Goal: Transaction & Acquisition: Book appointment/travel/reservation

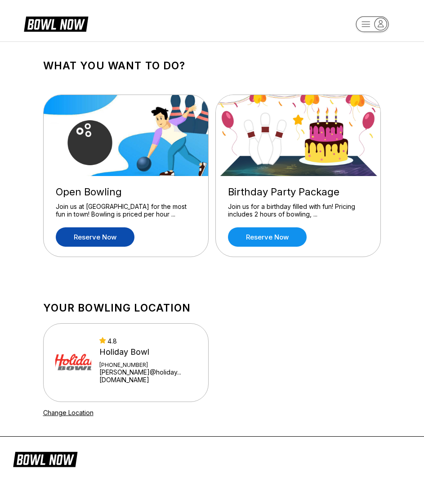
click at [106, 240] on link "Reserve now" at bounding box center [95, 236] width 79 height 19
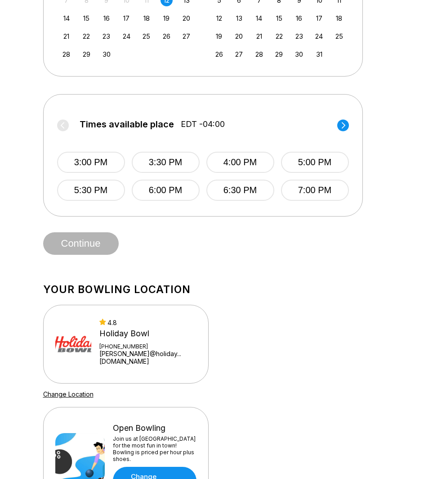
scroll to position [360, 0]
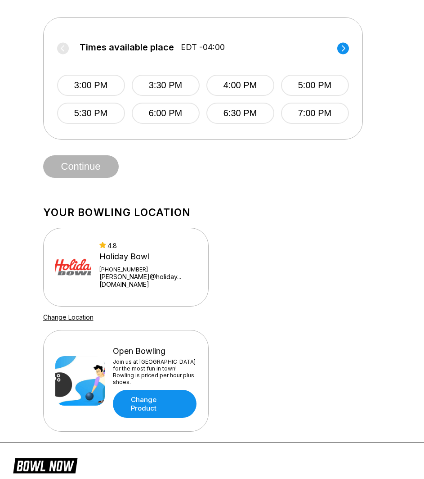
click at [154, 279] on link "[PERSON_NAME]@holiday...[DOMAIN_NAME]" at bounding box center [147, 280] width 97 height 15
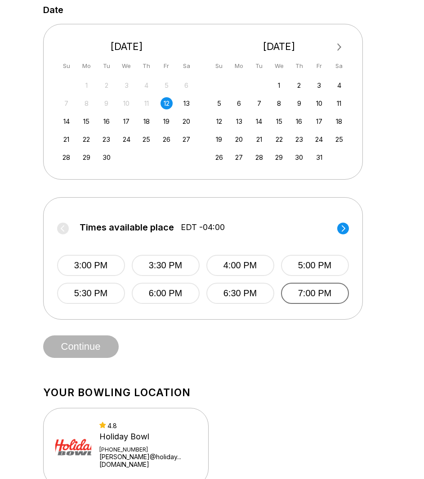
click at [331, 289] on button "7:00 PM" at bounding box center [315, 292] width 68 height 21
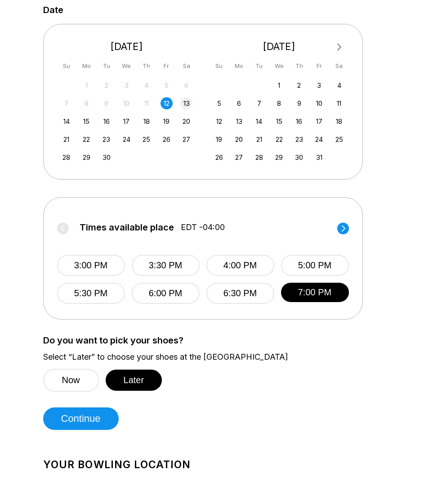
click at [182, 101] on div "13" at bounding box center [186, 103] width 12 height 12
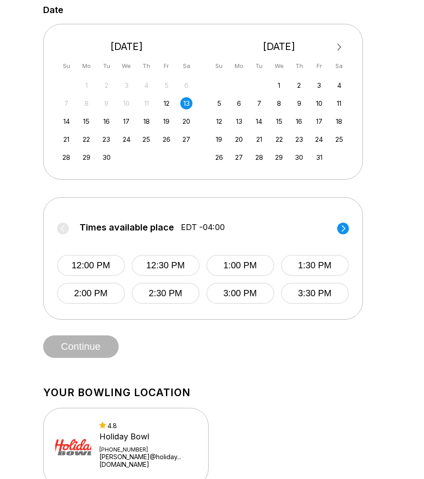
click at [167, 105] on div "12" at bounding box center [167, 103] width 12 height 12
click at [65, 127] on div "14" at bounding box center [66, 121] width 12 height 12
click at [80, 125] on div "14 15 16 17 18 19 20" at bounding box center [126, 120] width 135 height 13
click at [92, 121] on div "15" at bounding box center [87, 121] width 12 height 12
click at [66, 126] on div "14" at bounding box center [66, 121] width 12 height 12
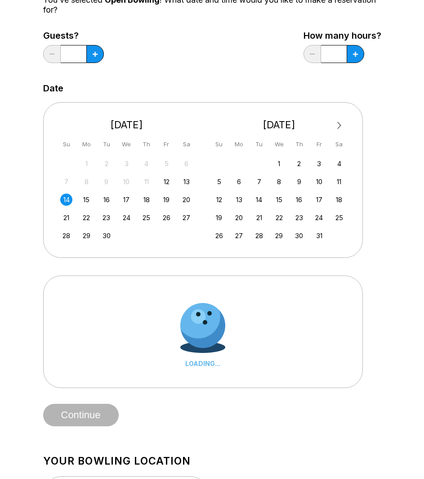
scroll to position [0, 0]
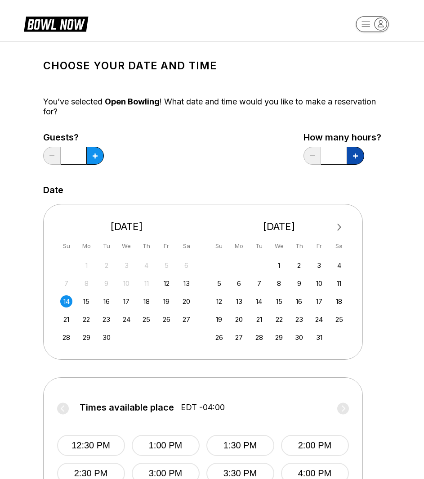
click at [357, 157] on icon at bounding box center [355, 155] width 5 height 5
click at [359, 158] on button at bounding box center [356, 156] width 18 height 18
type input "*"
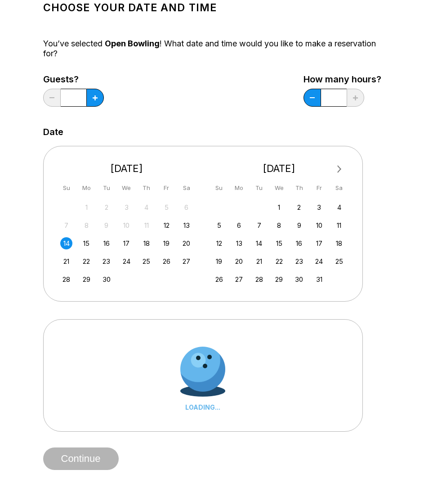
scroll to position [135, 0]
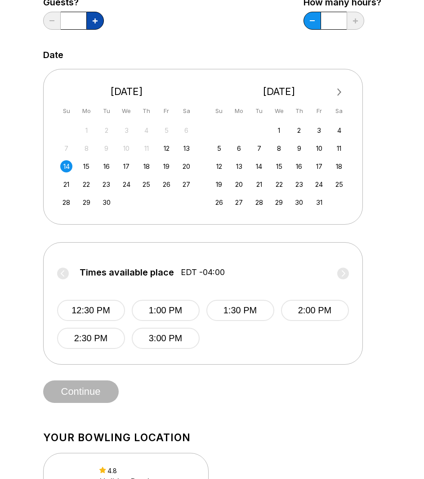
click at [96, 23] on icon at bounding box center [95, 20] width 5 height 5
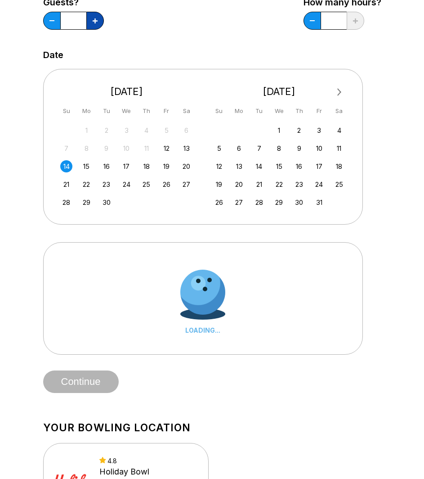
click at [96, 23] on icon at bounding box center [95, 20] width 5 height 5
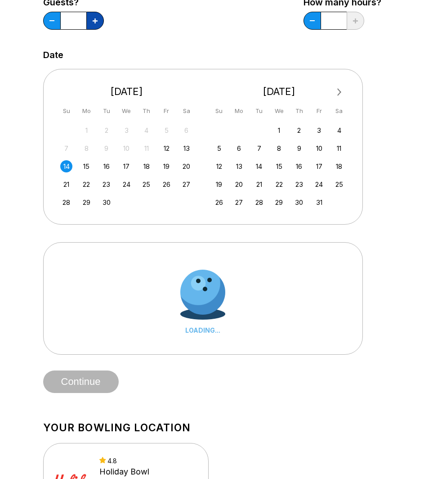
click at [96, 23] on icon at bounding box center [95, 20] width 5 height 5
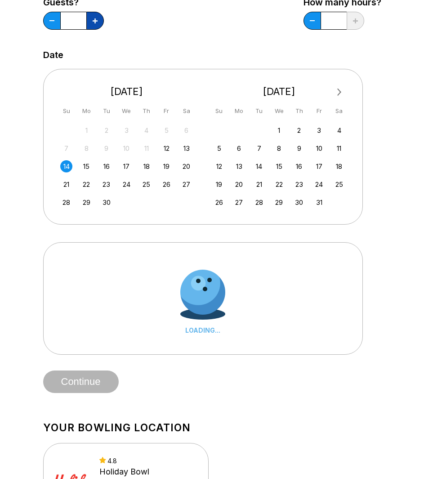
click at [96, 23] on icon at bounding box center [95, 20] width 5 height 5
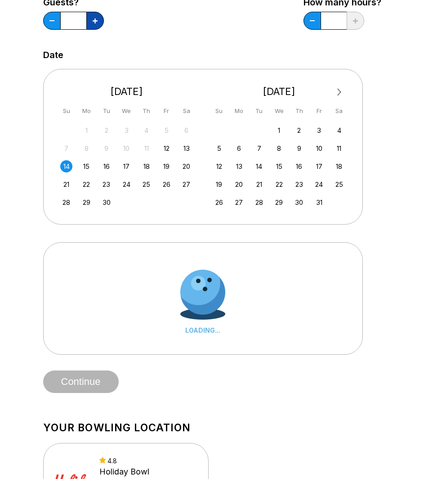
click at [96, 23] on icon at bounding box center [95, 20] width 5 height 5
click at [53, 18] on button at bounding box center [52, 21] width 18 height 18
type input "**"
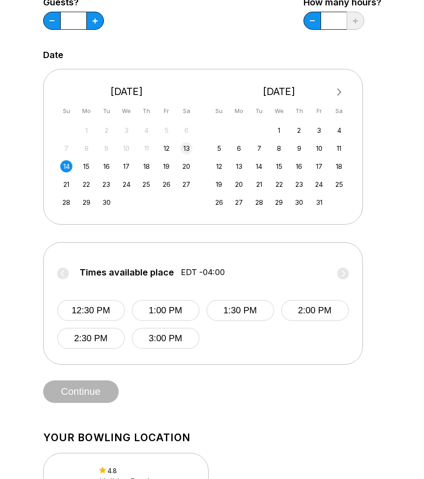
click at [183, 148] on div "13" at bounding box center [186, 148] width 12 height 12
click at [168, 151] on div "12" at bounding box center [167, 148] width 12 height 12
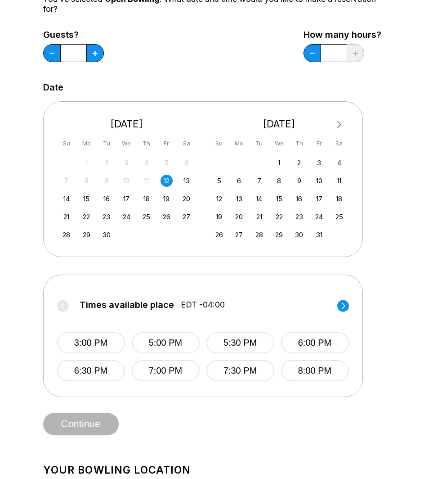
scroll to position [90, 0]
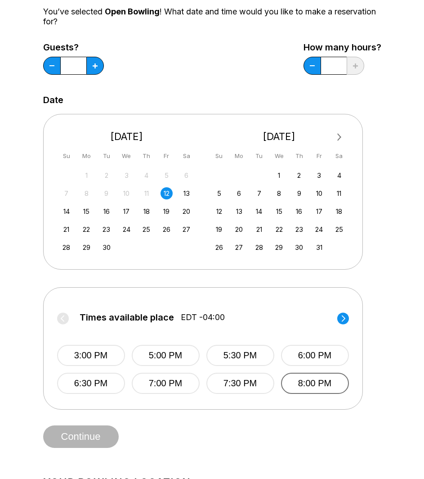
click at [302, 384] on button "8:00 PM" at bounding box center [315, 382] width 68 height 21
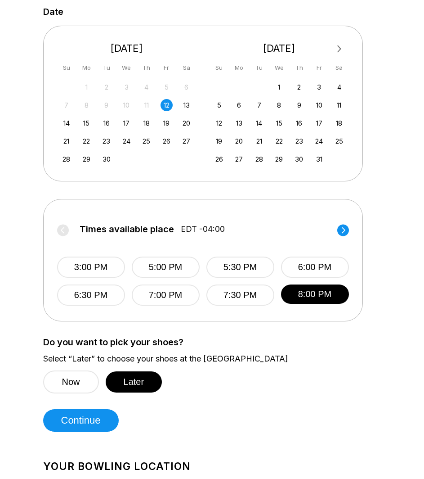
scroll to position [180, 0]
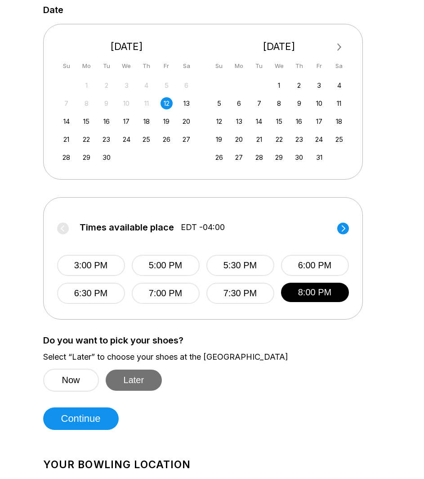
click at [126, 382] on button "Later" at bounding box center [134, 379] width 57 height 21
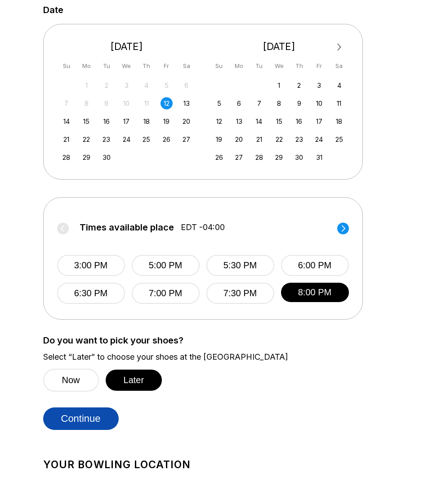
click at [100, 425] on button "Continue" at bounding box center [81, 418] width 76 height 22
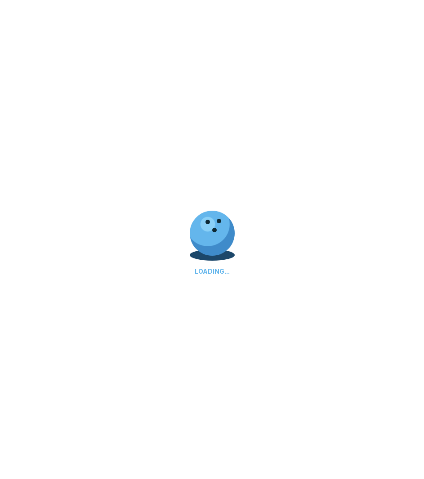
select select "**"
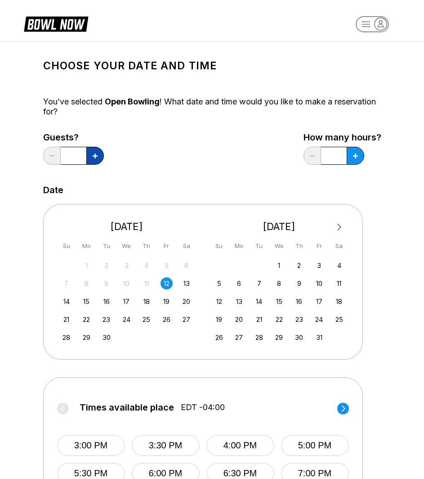
click at [97, 161] on button at bounding box center [95, 156] width 18 height 18
drag, startPoint x: 77, startPoint y: 157, endPoint x: 59, endPoint y: 160, distance: 18.2
click at [59, 160] on div "*" at bounding box center [73, 156] width 61 height 18
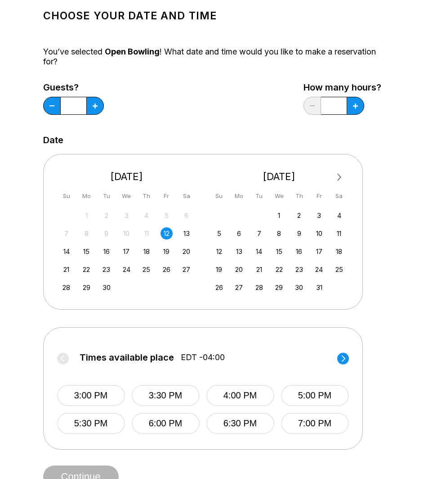
scroll to position [0, 0]
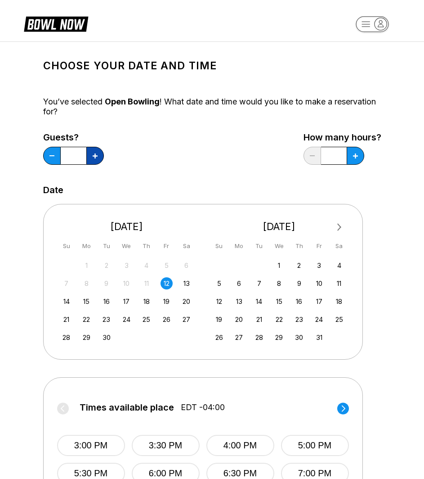
click at [94, 152] on button at bounding box center [95, 156] width 18 height 18
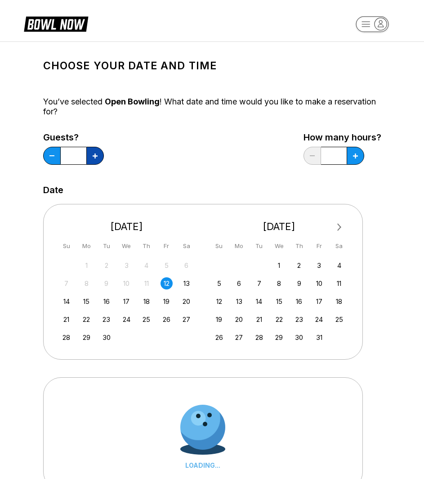
click at [94, 152] on button at bounding box center [95, 156] width 18 height 18
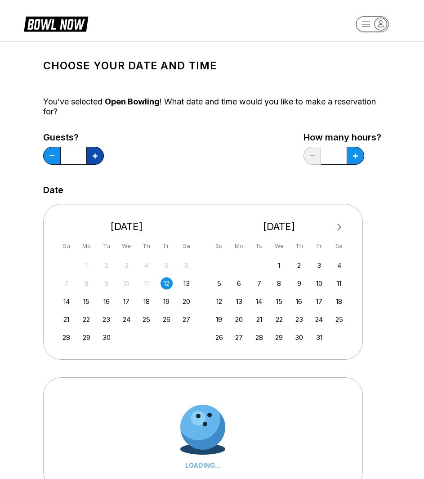
click at [94, 152] on button at bounding box center [95, 156] width 18 height 18
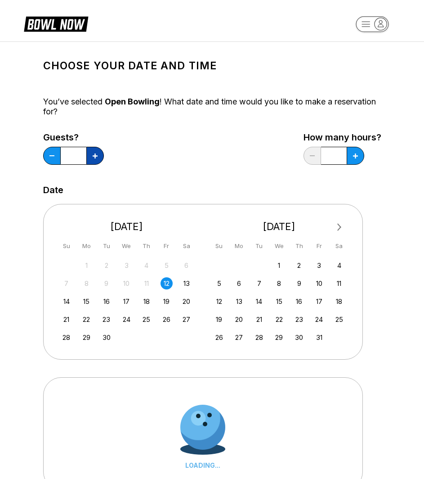
click at [94, 152] on button at bounding box center [95, 156] width 18 height 18
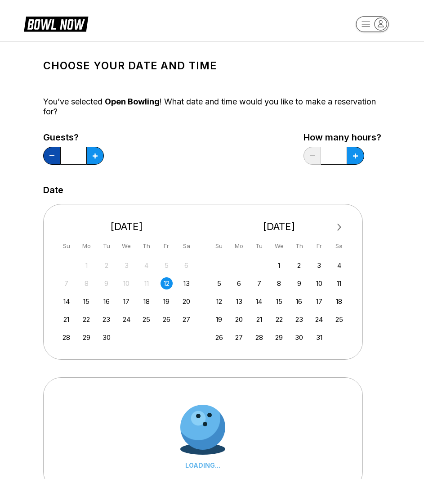
click at [46, 161] on button at bounding box center [52, 156] width 18 height 18
type input "**"
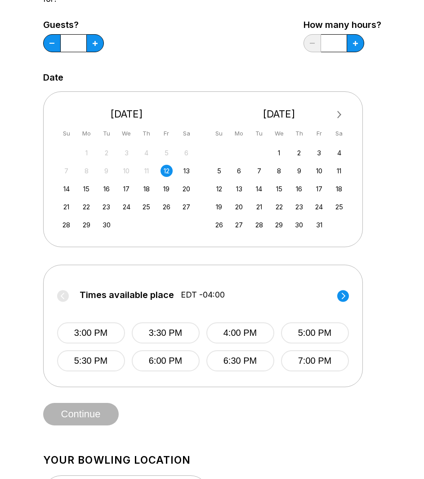
scroll to position [45, 0]
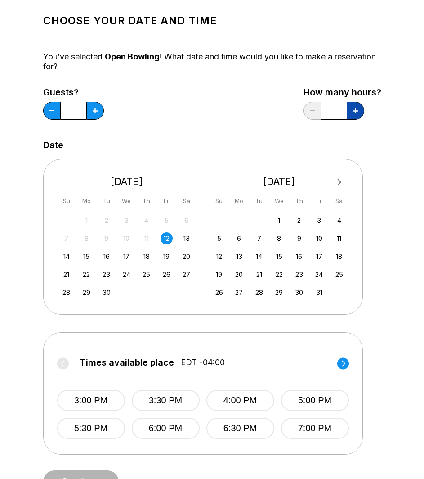
click at [357, 111] on icon at bounding box center [355, 110] width 5 height 5
type input "***"
click at [310, 428] on button "7:30 PM" at bounding box center [315, 427] width 68 height 21
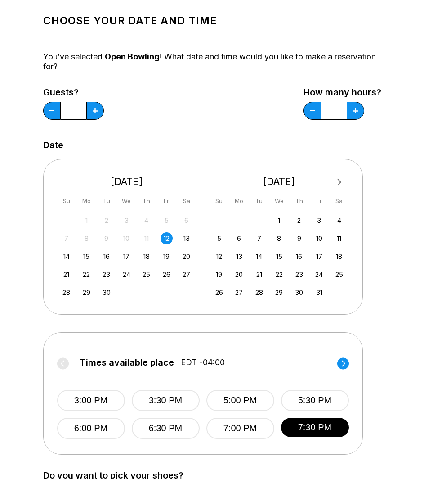
scroll to position [180, 0]
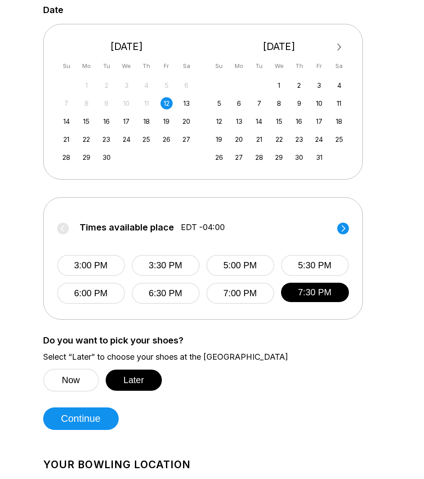
click at [345, 228] on circle at bounding box center [343, 228] width 12 height 12
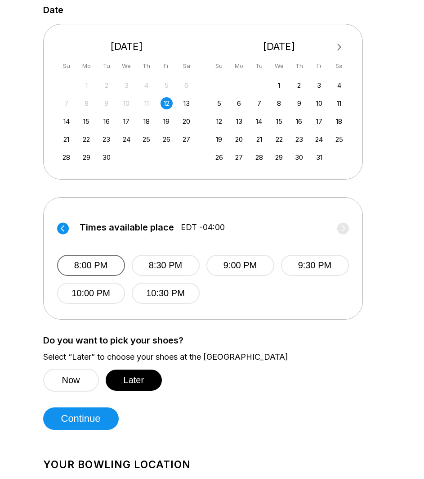
click at [87, 267] on button "8:00 PM" at bounding box center [91, 265] width 68 height 21
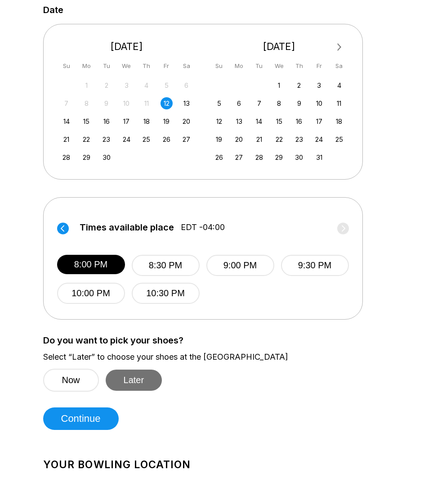
click at [151, 386] on button "Later" at bounding box center [134, 379] width 57 height 21
click at [146, 380] on button "Later" at bounding box center [134, 379] width 57 height 21
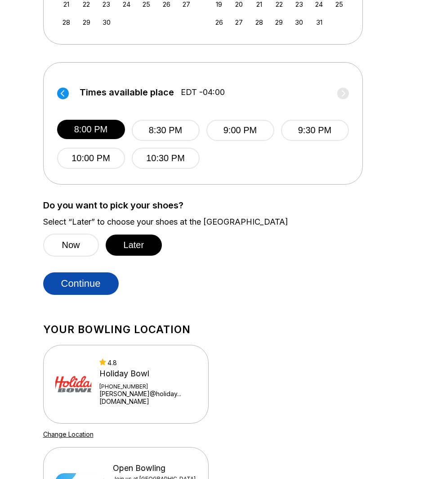
click at [95, 283] on button "Continue" at bounding box center [81, 283] width 76 height 22
select select "**"
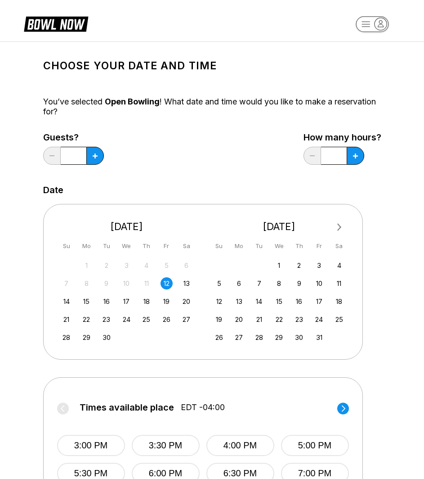
click at [77, 157] on input "*" at bounding box center [74, 156] width 26 height 18
drag, startPoint x: 77, startPoint y: 157, endPoint x: 66, endPoint y: 156, distance: 11.3
click at [66, 156] on input "*" at bounding box center [74, 156] width 26 height 18
click at [98, 156] on button at bounding box center [95, 156] width 18 height 18
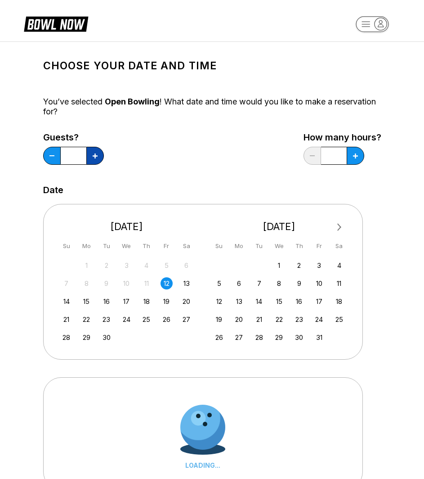
click at [98, 156] on button at bounding box center [95, 156] width 18 height 18
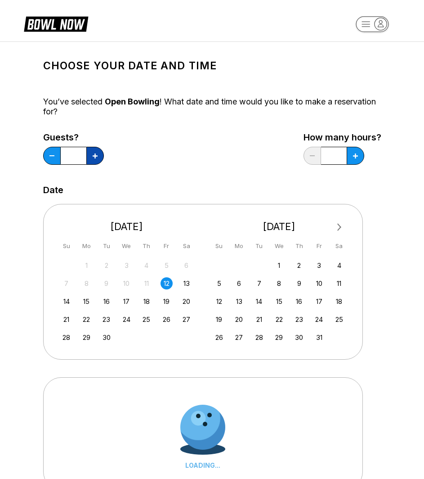
click at [98, 156] on button at bounding box center [95, 156] width 18 height 18
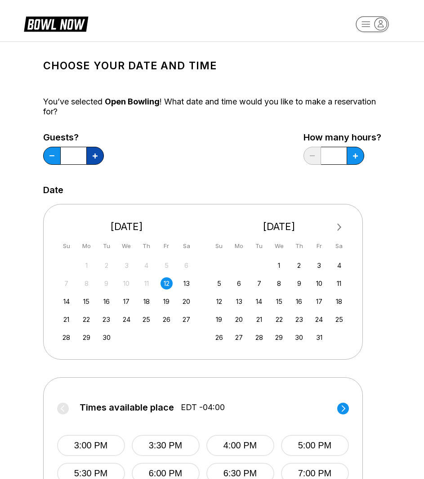
click at [98, 156] on button at bounding box center [95, 156] width 18 height 18
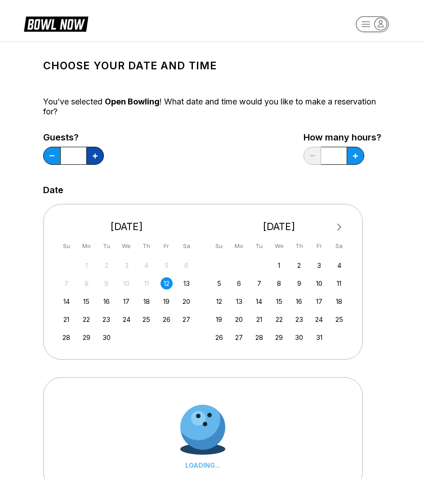
click at [98, 156] on button at bounding box center [95, 156] width 18 height 18
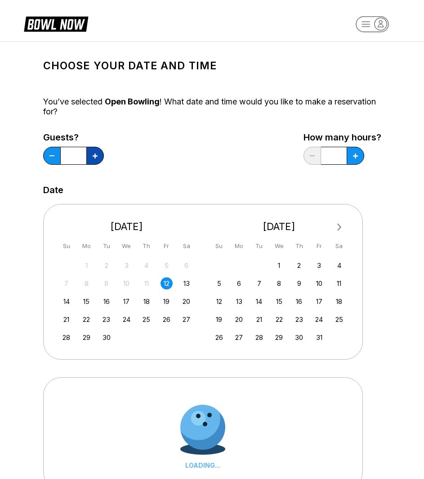
click at [98, 156] on button at bounding box center [95, 156] width 18 height 18
type input "**"
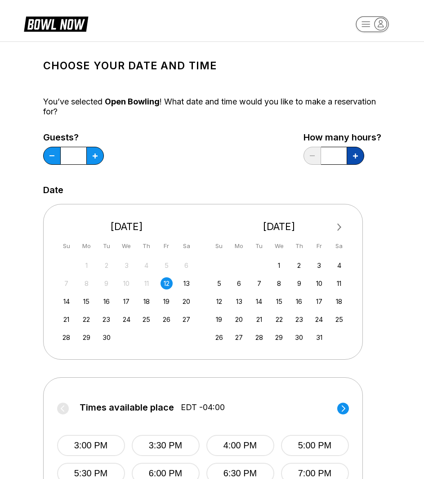
click at [357, 159] on button at bounding box center [356, 156] width 18 height 18
type input "***"
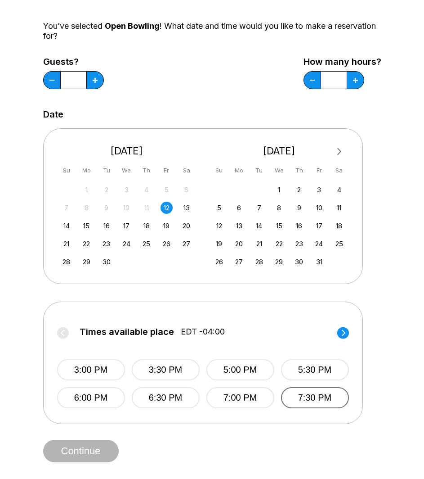
scroll to position [90, 0]
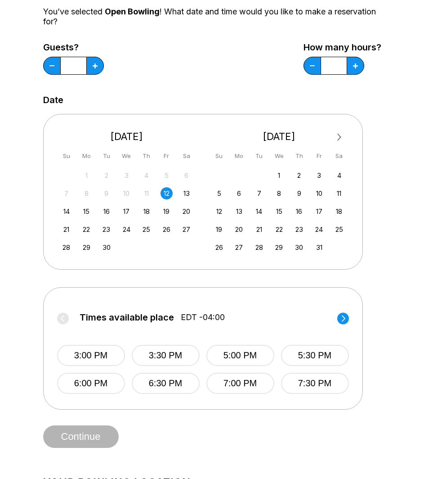
click at [344, 312] on icon at bounding box center [343, 318] width 12 height 12
click at [107, 358] on button "8:00 PM" at bounding box center [91, 355] width 68 height 21
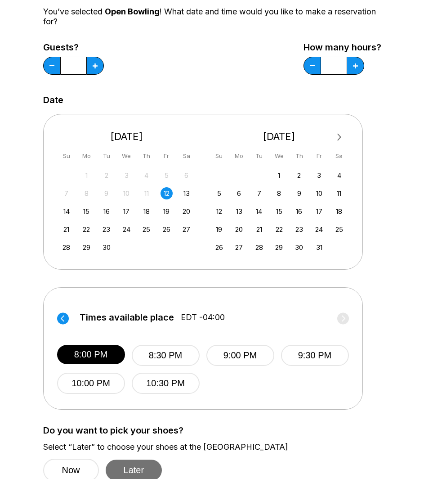
click at [146, 467] on button "Later" at bounding box center [134, 469] width 57 height 21
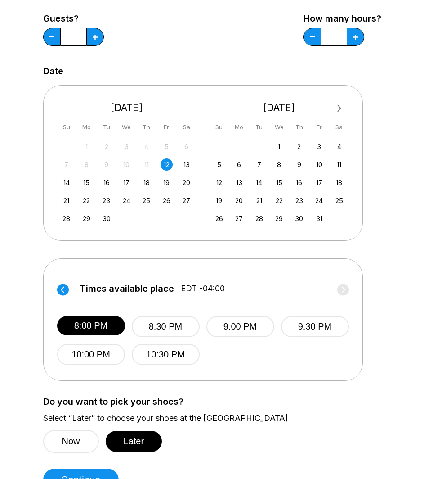
scroll to position [135, 0]
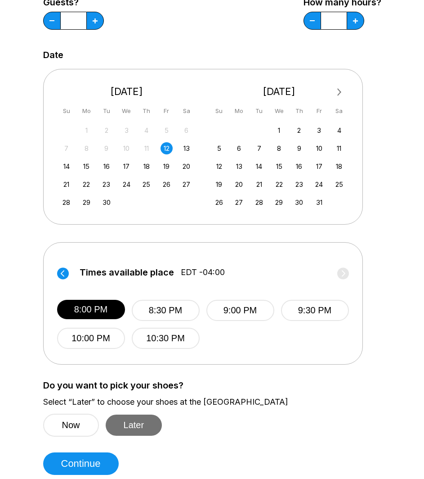
click at [142, 425] on button "Later" at bounding box center [134, 424] width 57 height 21
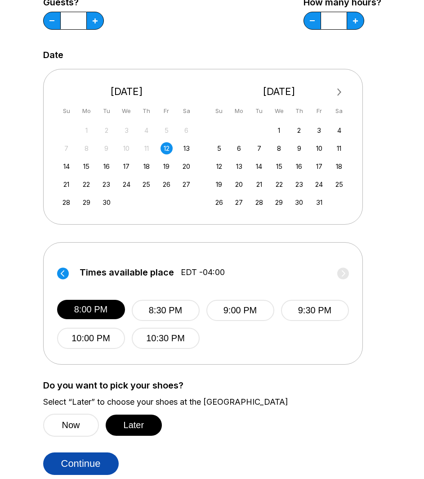
click at [103, 462] on button "Continue" at bounding box center [81, 463] width 76 height 22
select select "**"
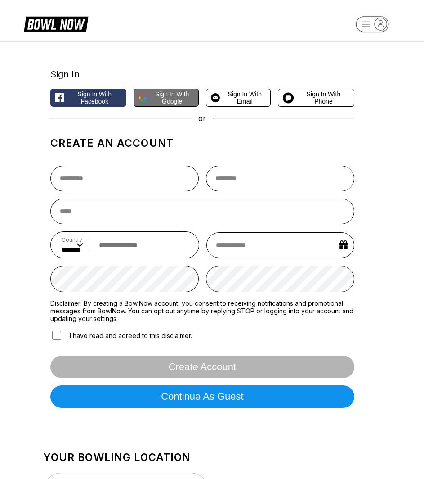
click at [170, 100] on span "Sign in with Google" at bounding box center [172, 97] width 43 height 14
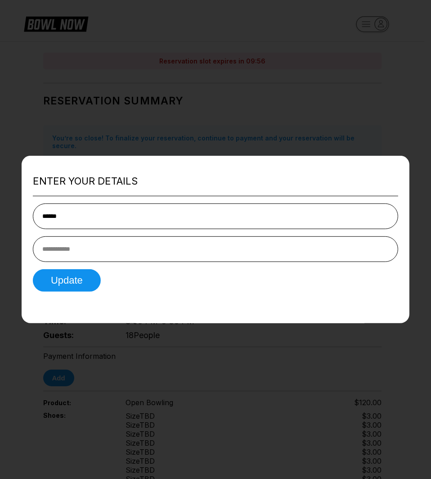
type input "******"
type input "**********"
click at [85, 287] on button "Update" at bounding box center [67, 279] width 68 height 22
click at [82, 283] on div "Update" at bounding box center [215, 279] width 365 height 22
click at [166, 58] on div at bounding box center [215, 239] width 431 height 479
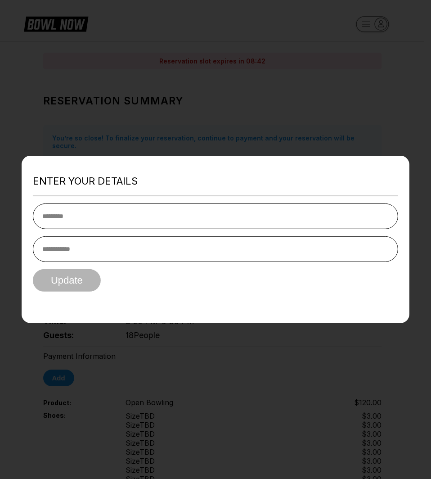
click at [186, 112] on div at bounding box center [215, 239] width 431 height 479
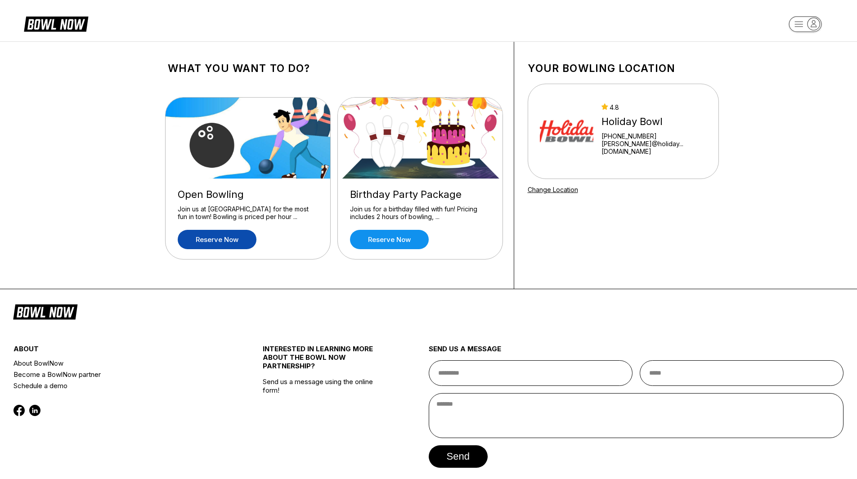
click at [218, 245] on link "Reserve now" at bounding box center [217, 239] width 79 height 19
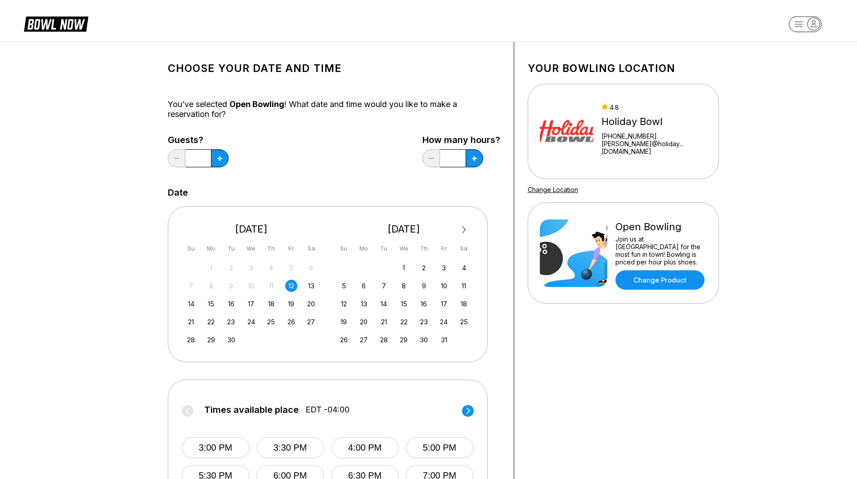
click at [203, 158] on input "*" at bounding box center [198, 158] width 26 height 18
drag, startPoint x: 203, startPoint y: 158, endPoint x: 187, endPoint y: 158, distance: 15.7
click at [187, 158] on input "*" at bounding box center [198, 158] width 26 height 18
click at [195, 157] on input "*" at bounding box center [198, 158] width 26 height 18
drag, startPoint x: 197, startPoint y: 158, endPoint x: 185, endPoint y: 161, distance: 12.4
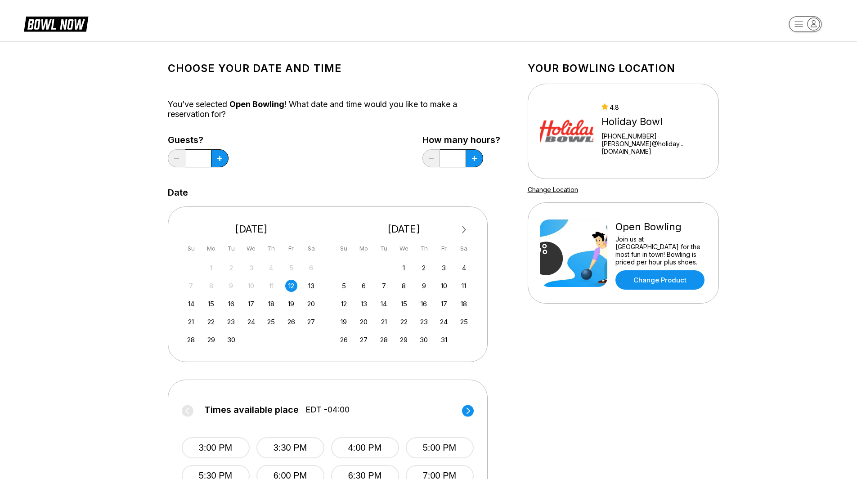
click at [185, 161] on input "*" at bounding box center [198, 158] width 26 height 18
drag, startPoint x: 211, startPoint y: 155, endPoint x: 199, endPoint y: 157, distance: 12.9
click at [199, 157] on div "*" at bounding box center [198, 158] width 61 height 18
drag, startPoint x: 200, startPoint y: 157, endPoint x: 194, endPoint y: 158, distance: 5.4
click at [194, 158] on input "*" at bounding box center [198, 158] width 26 height 18
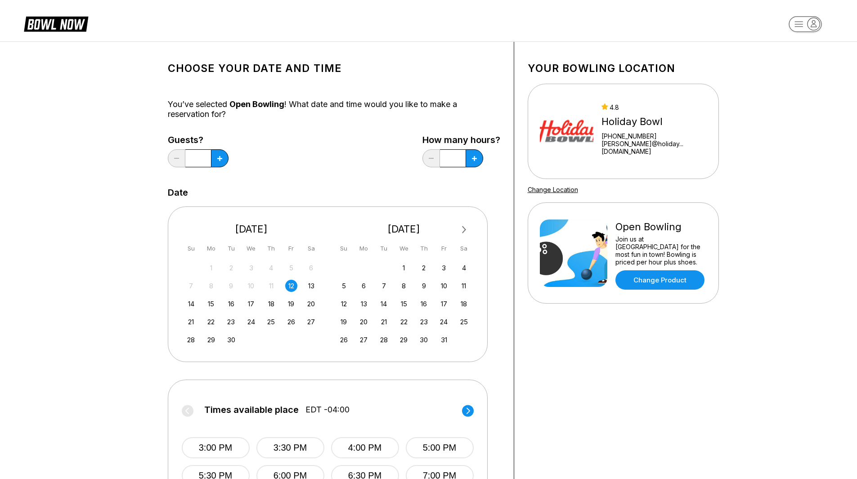
click at [308, 148] on div "Guests? * How many hours? *" at bounding box center [334, 153] width 332 height 37
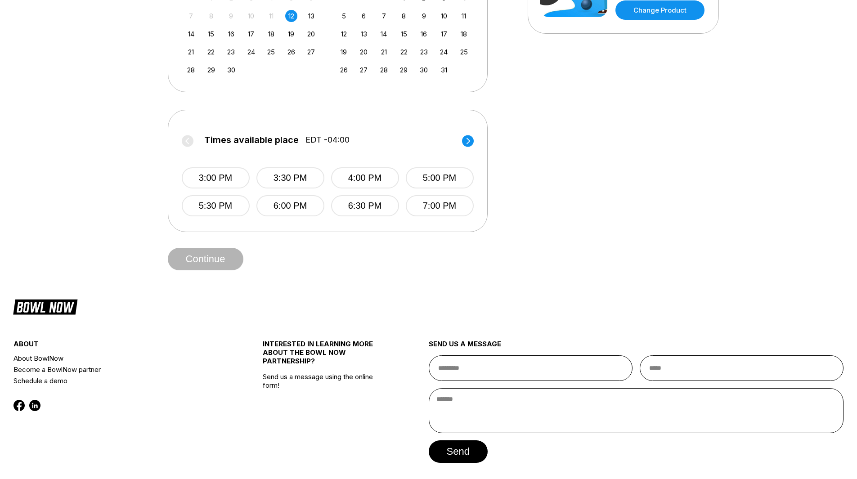
scroll to position [303, 0]
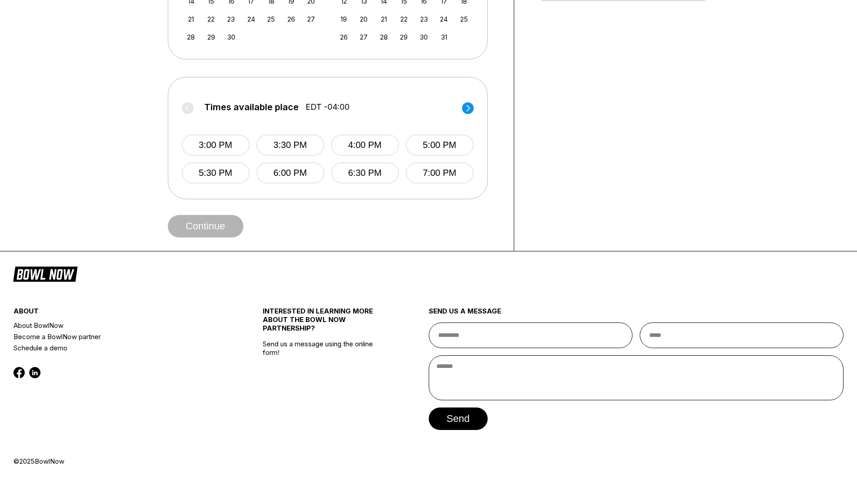
click at [18, 311] on div "about" at bounding box center [116, 313] width 207 height 13
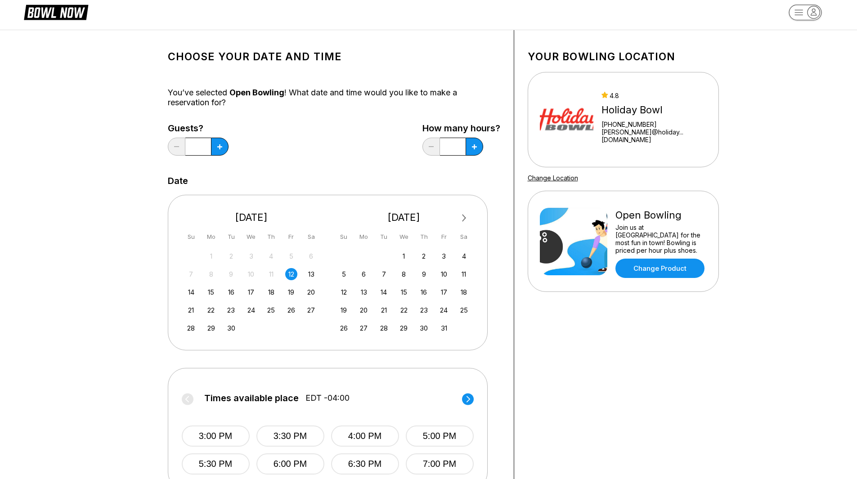
scroll to position [0, 0]
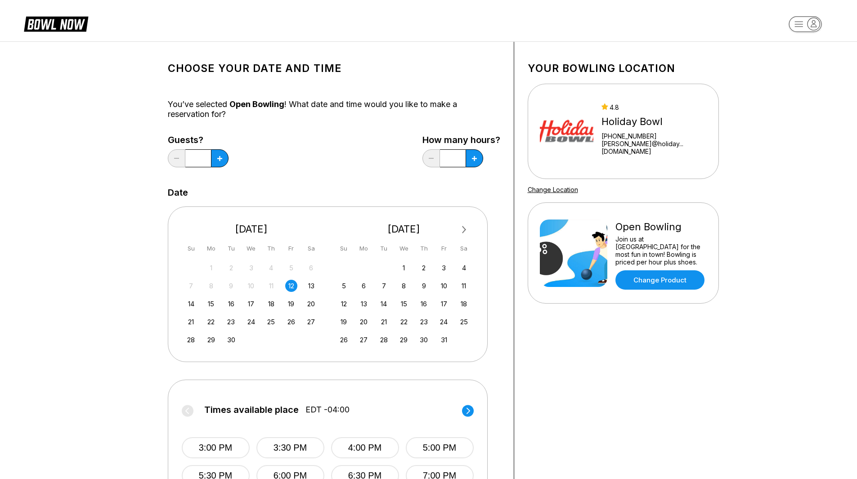
click at [814, 30] on icon "button" at bounding box center [813, 24] width 12 height 12
